Goal: Check status: Check status

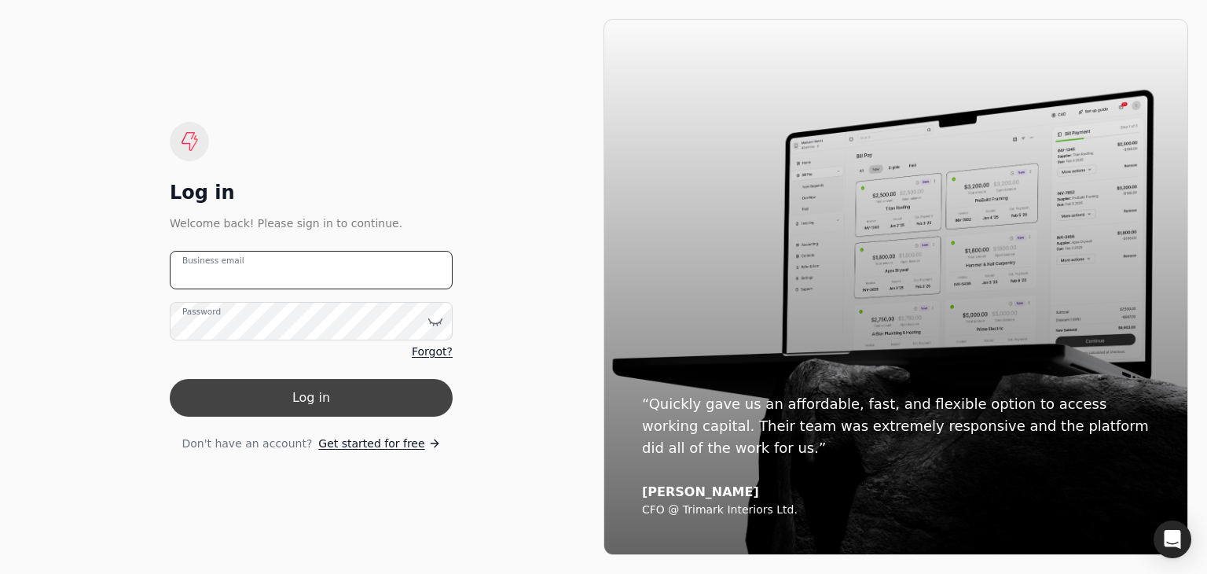
type email "[PERSON_NAME][EMAIL_ADDRESS][DOMAIN_NAME]"
click at [314, 405] on button "Log in" at bounding box center [311, 398] width 283 height 38
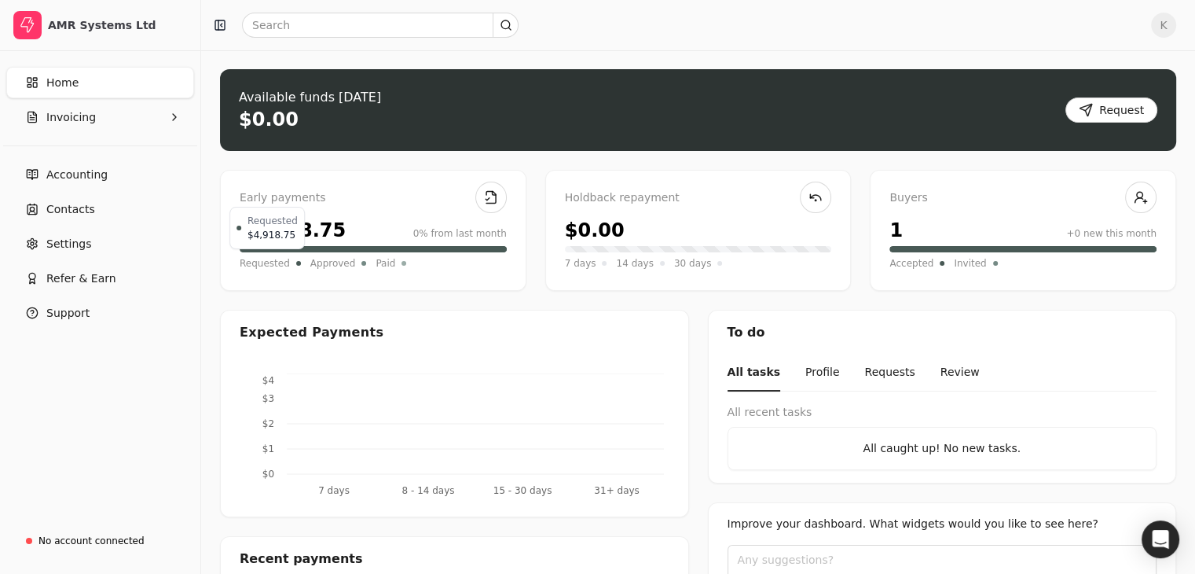
click at [277, 263] on span "Requested" at bounding box center [265, 263] width 50 height 16
click at [318, 195] on div "Early payments" at bounding box center [373, 197] width 267 height 17
click at [92, 119] on button "Invoicing" at bounding box center [100, 116] width 188 height 31
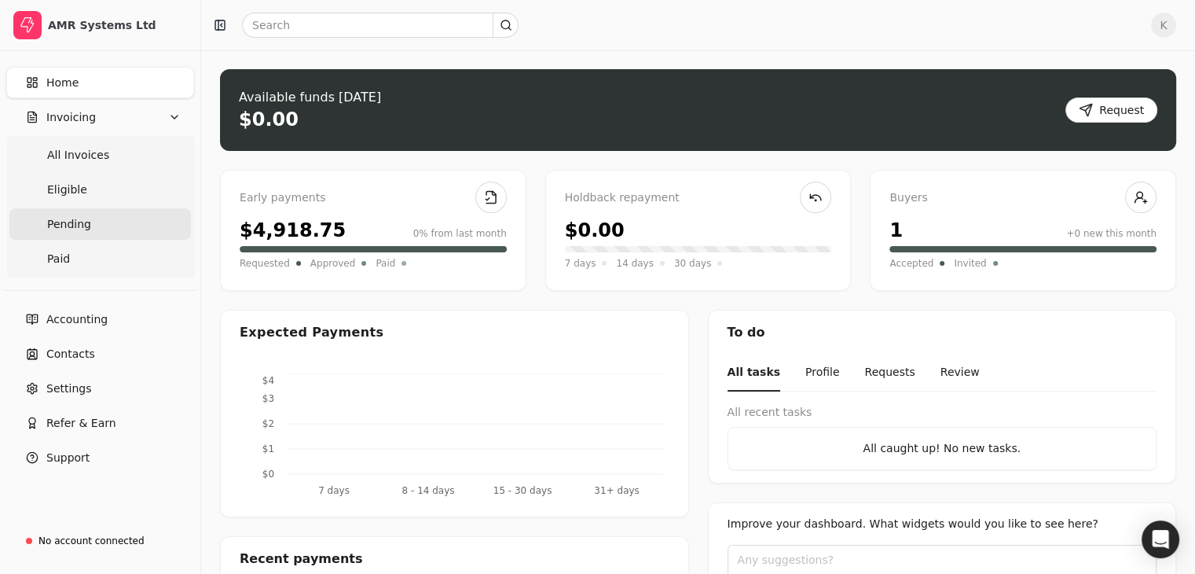
click at [64, 230] on span "Pending" at bounding box center [69, 224] width 44 height 17
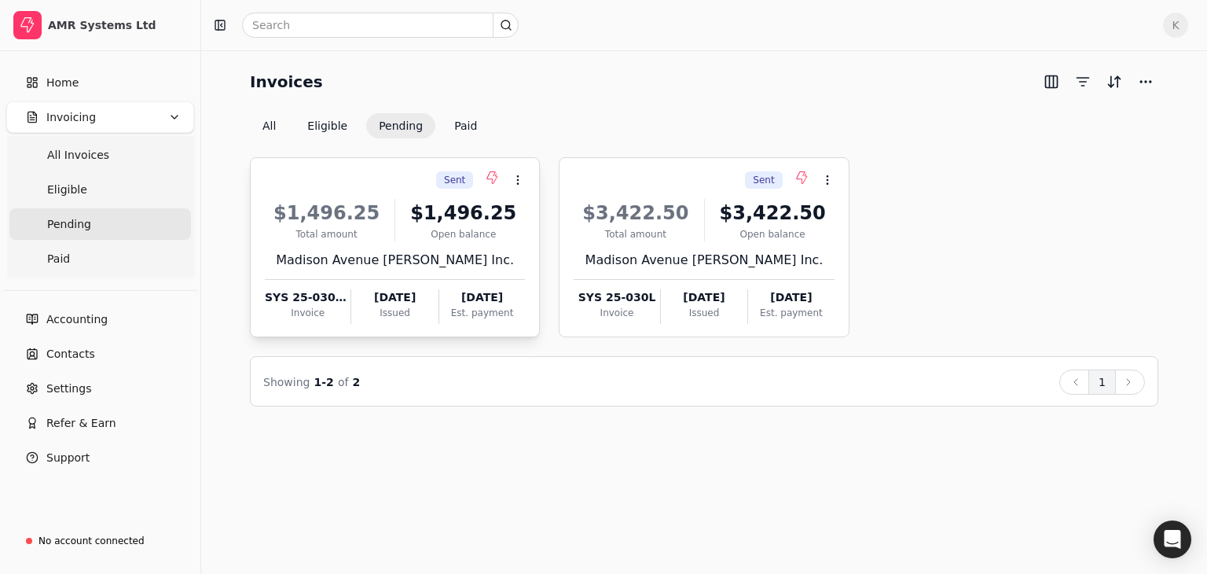
click at [314, 306] on div "Invoice" at bounding box center [308, 313] width 86 height 14
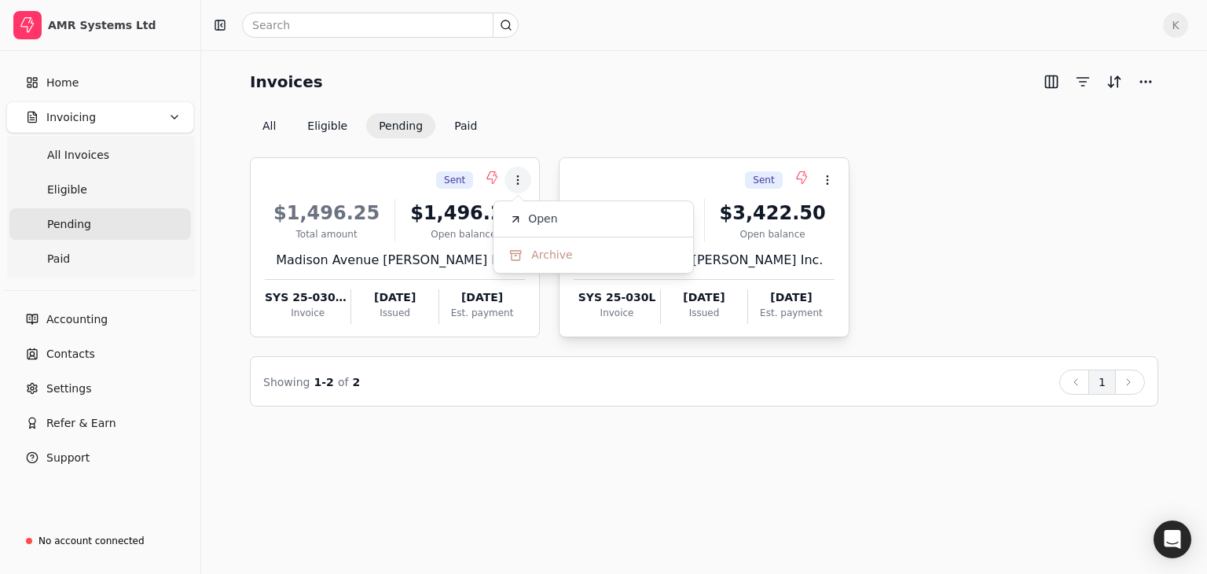
click at [619, 303] on div "SYS 25-030L" at bounding box center [617, 297] width 86 height 17
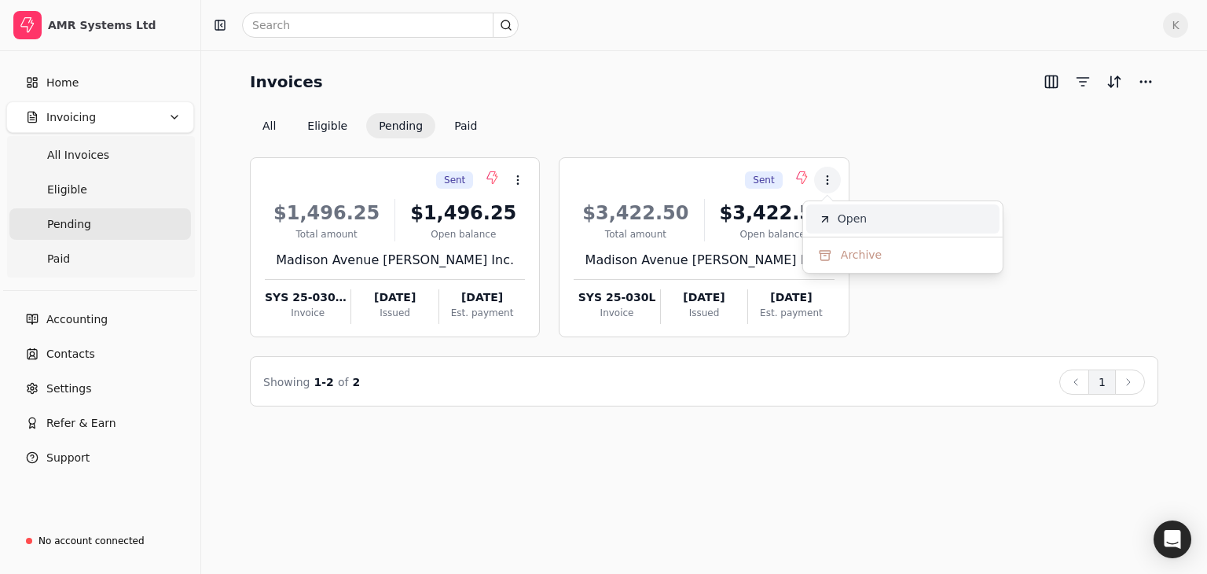
click at [855, 215] on span "Open" at bounding box center [852, 219] width 29 height 17
